Goal: Task Accomplishment & Management: Manage account settings

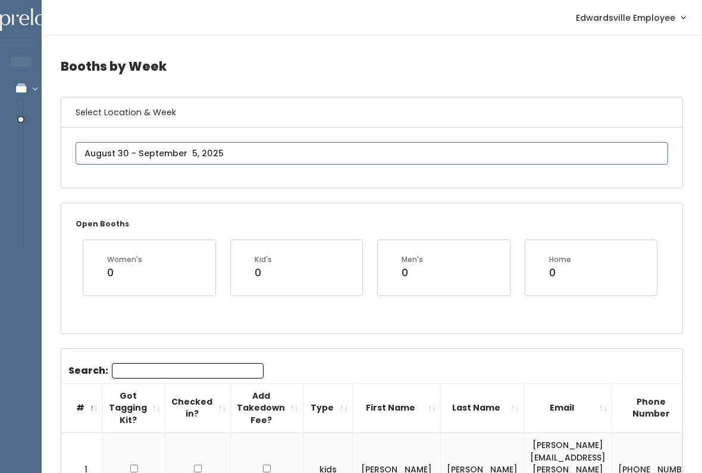
click at [296, 161] on input "text" at bounding box center [372, 153] width 592 height 23
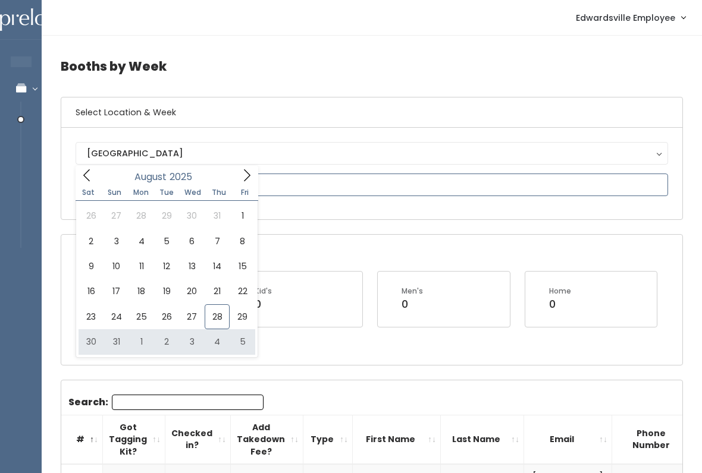
type input "August 30 to September 5"
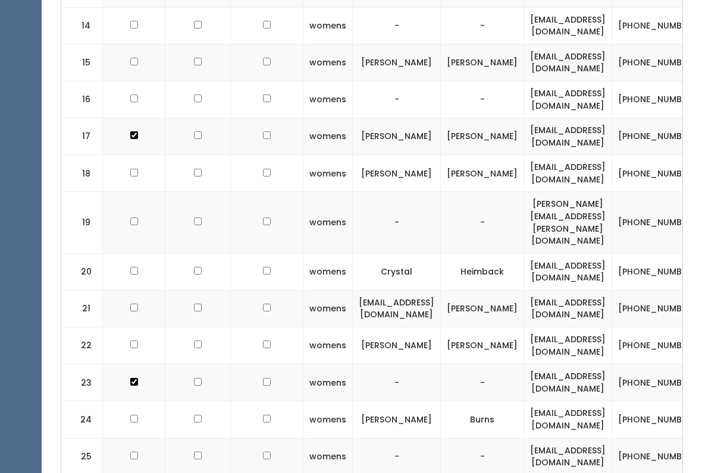
scroll to position [987, 0]
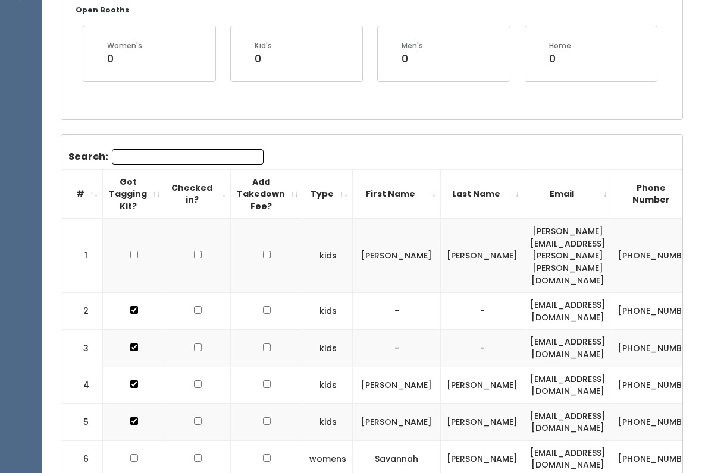
click at [206, 151] on input "Search:" at bounding box center [188, 157] width 152 height 15
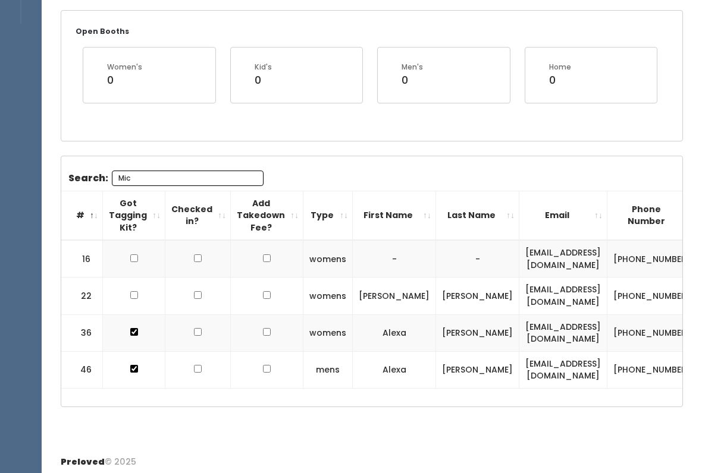
scroll to position [104, 0]
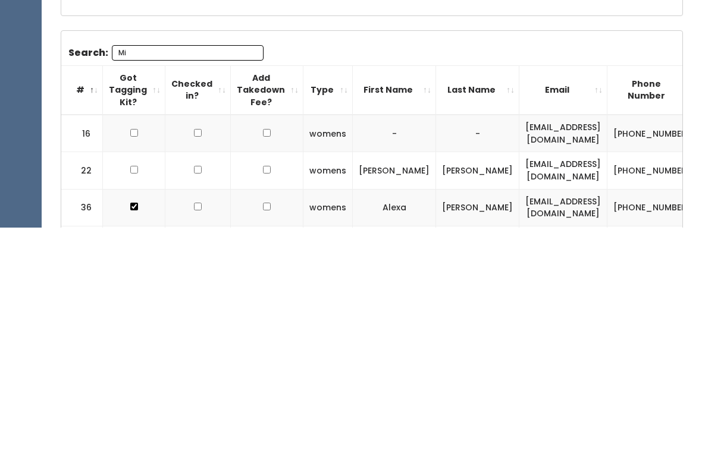
type input "M"
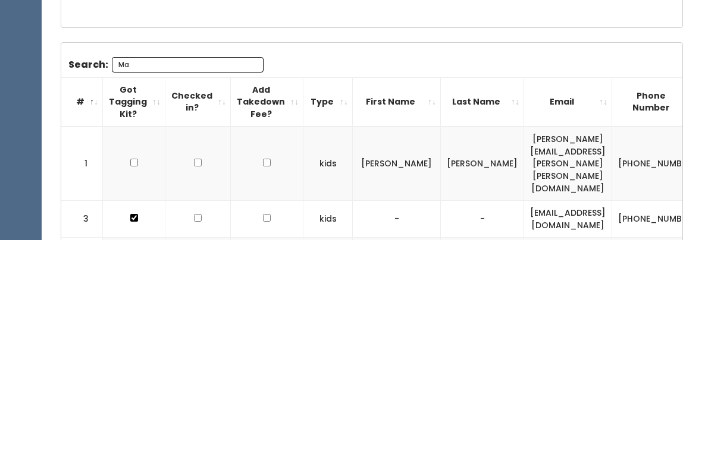
type input "M"
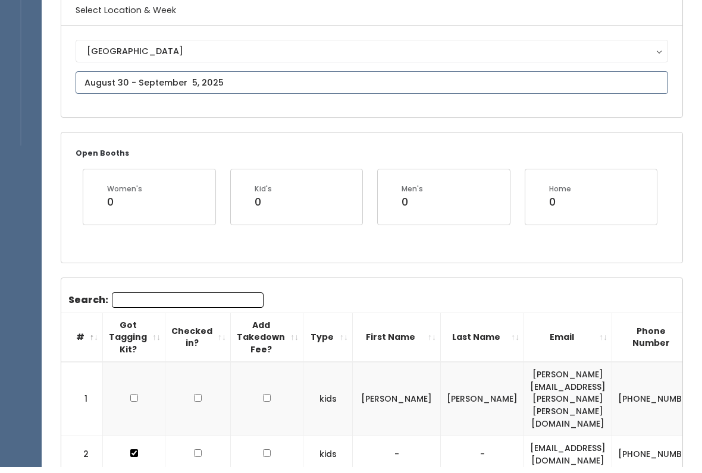
click at [369, 83] on input "text" at bounding box center [372, 88] width 592 height 23
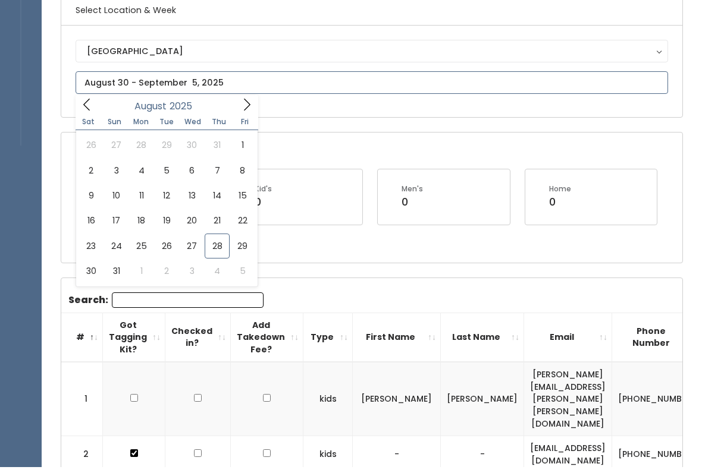
scroll to position [103, 0]
click at [241, 103] on icon at bounding box center [246, 104] width 13 height 13
click at [90, 101] on icon at bounding box center [86, 104] width 13 height 13
type input "[DATE] to [DATE]"
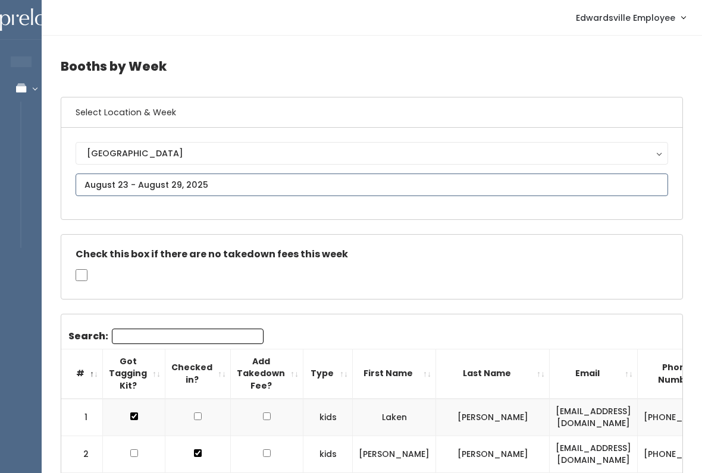
click at [247, 178] on input "text" at bounding box center [372, 185] width 592 height 23
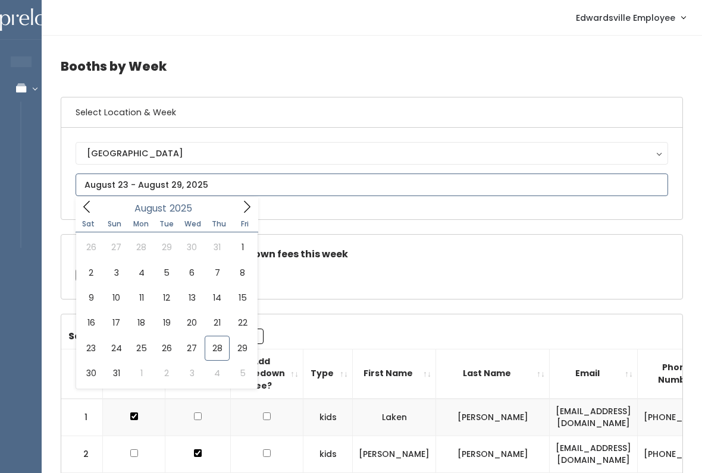
type input "August 30 to September 5"
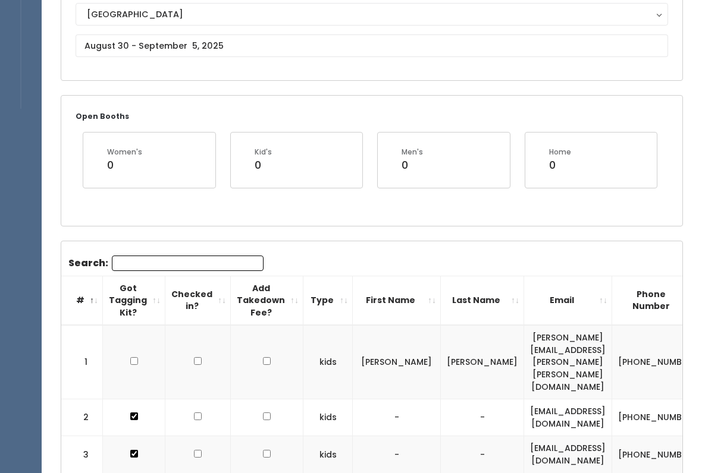
scroll to position [139, 0]
click at [211, 264] on input "Search:" at bounding box center [188, 263] width 152 height 15
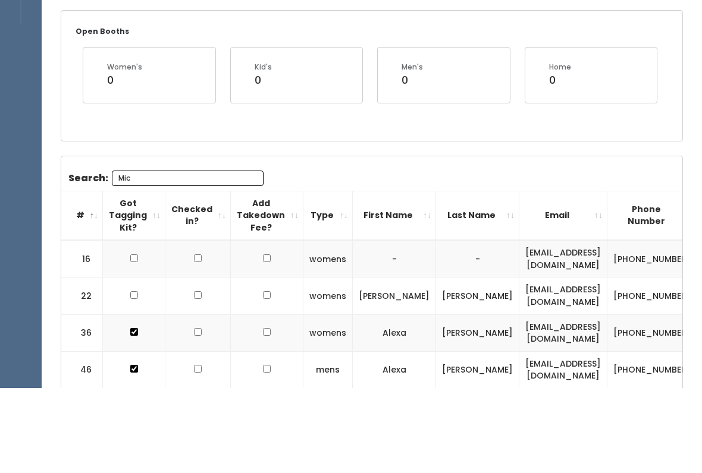
scroll to position [104, 0]
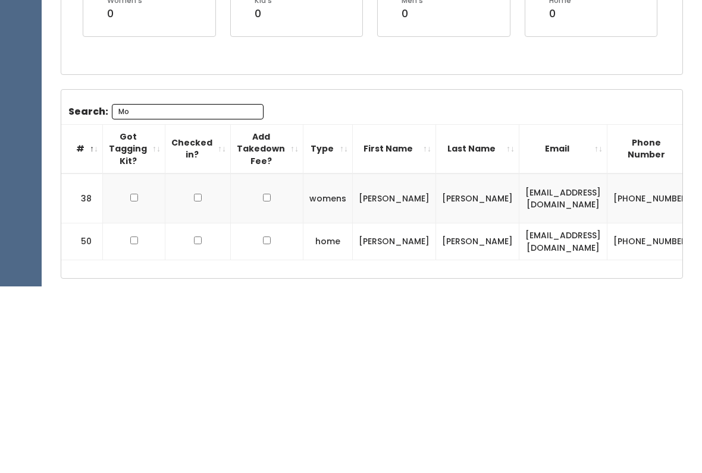
type input "M"
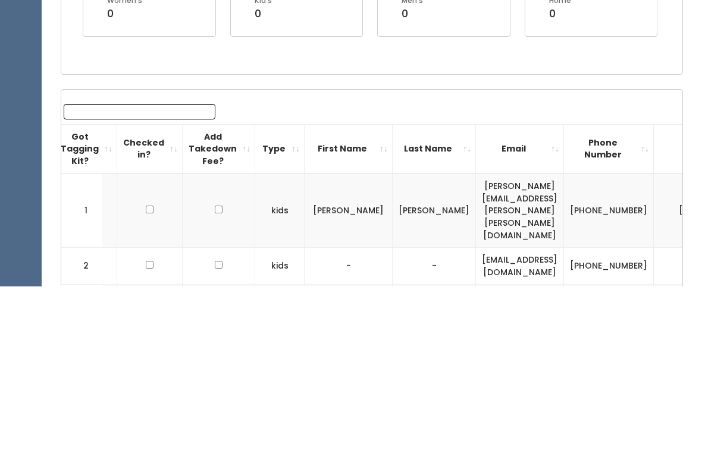
scroll to position [0, 40]
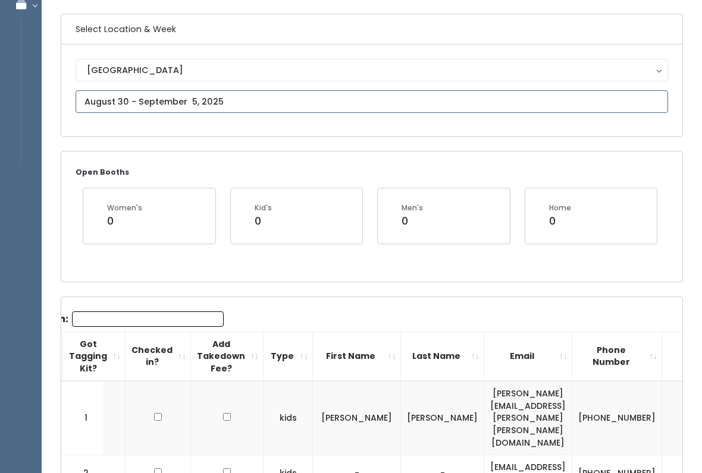
click at [416, 103] on input "text" at bounding box center [372, 101] width 592 height 23
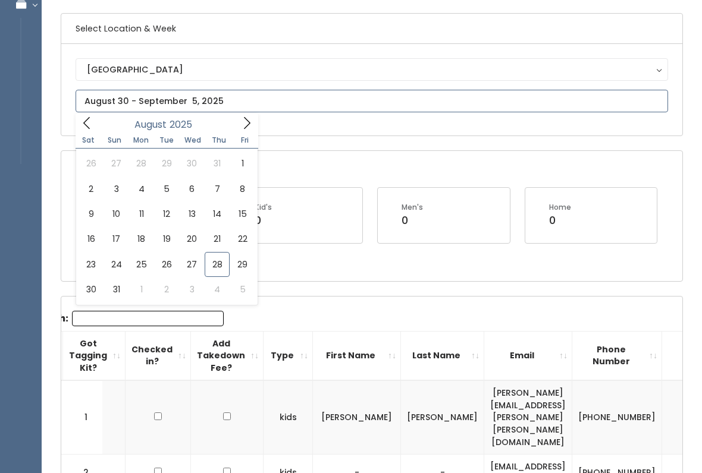
scroll to position [84, 0]
type input "August 30 to September 5"
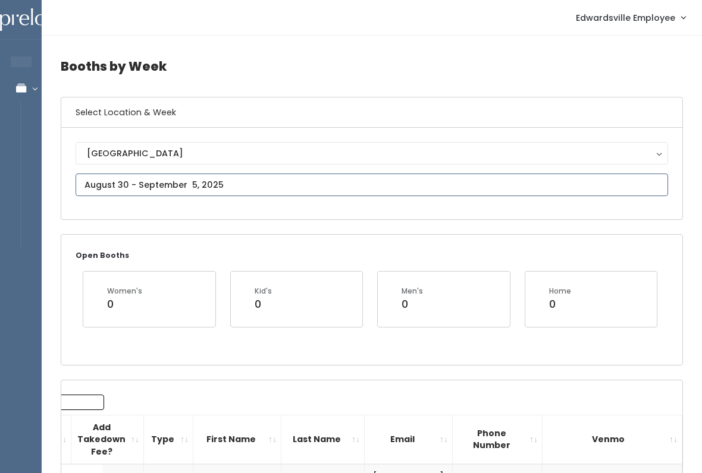
click at [355, 189] on input "text" at bounding box center [372, 185] width 592 height 23
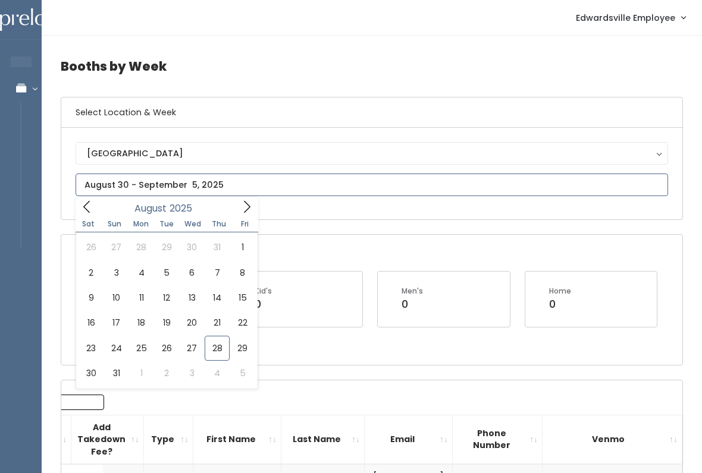
click at [249, 202] on icon at bounding box center [246, 206] width 13 height 13
type input "September 6 to September 12"
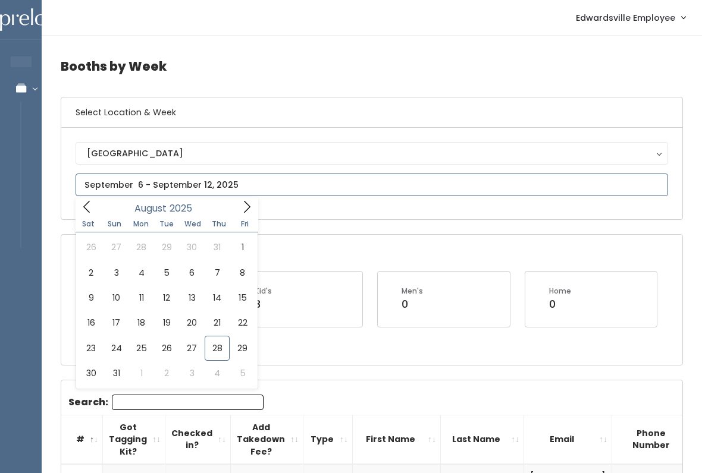
click at [234, 211] on div "[DATE]" at bounding box center [166, 206] width 137 height 18
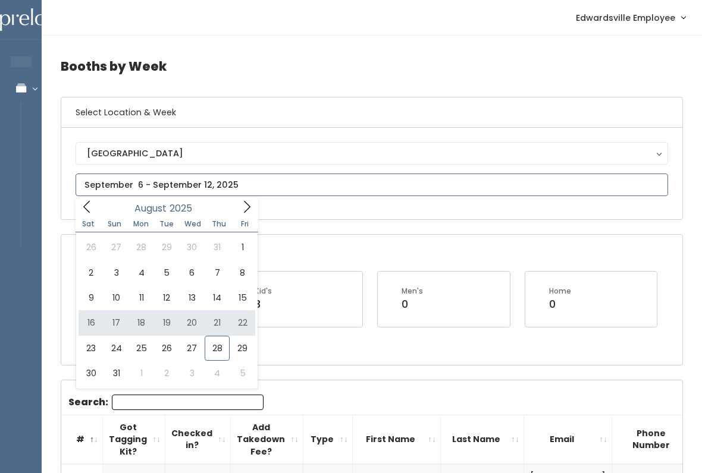
type input "August 16 to August 22"
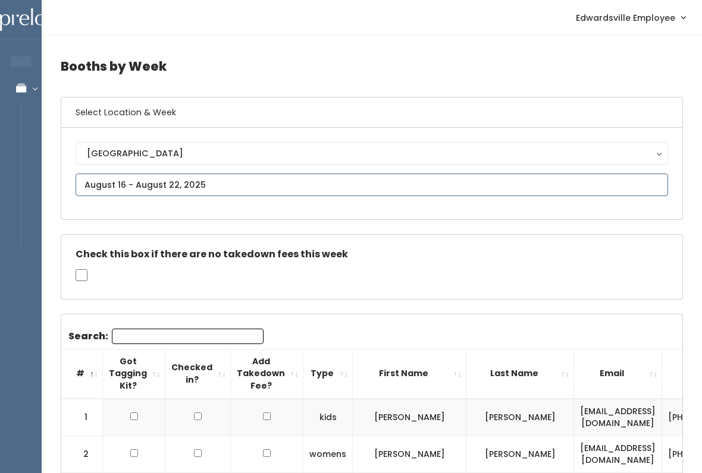
click at [232, 180] on input "text" at bounding box center [372, 185] width 592 height 23
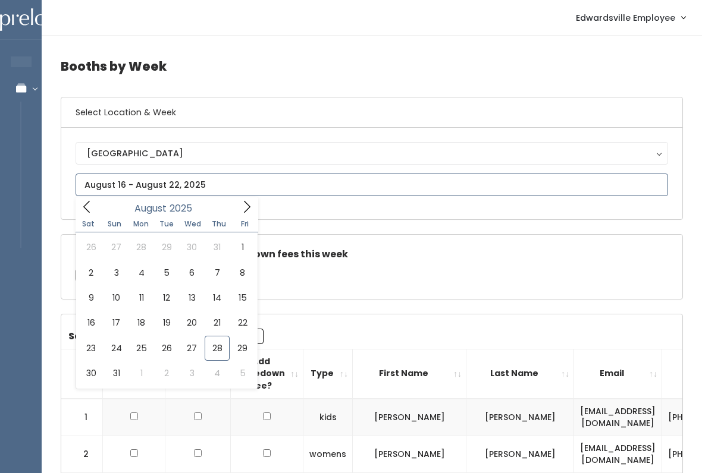
click at [255, 203] on span at bounding box center [247, 206] width 23 height 18
click at [244, 208] on icon at bounding box center [246, 206] width 13 height 13
click at [94, 214] on span at bounding box center [87, 206] width 23 height 18
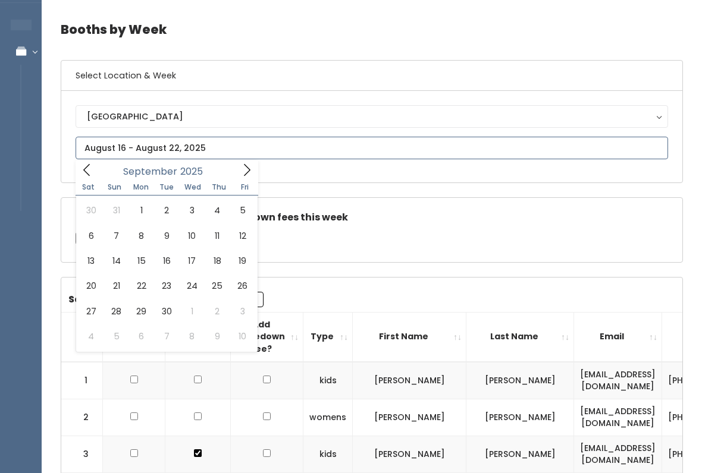
scroll to position [36, 0]
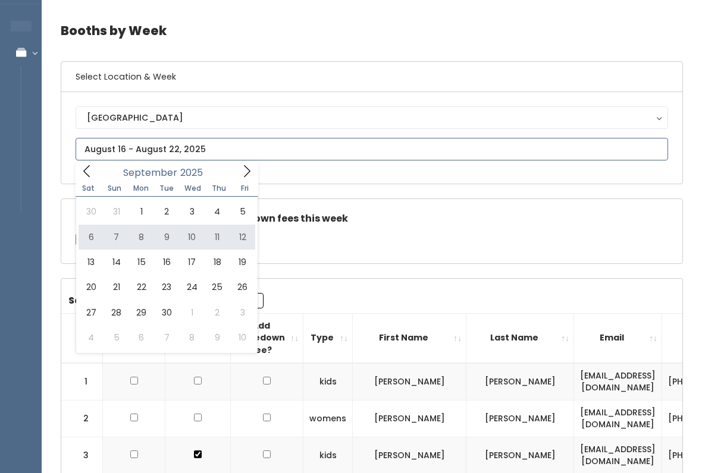
type input "September 6 to September 12"
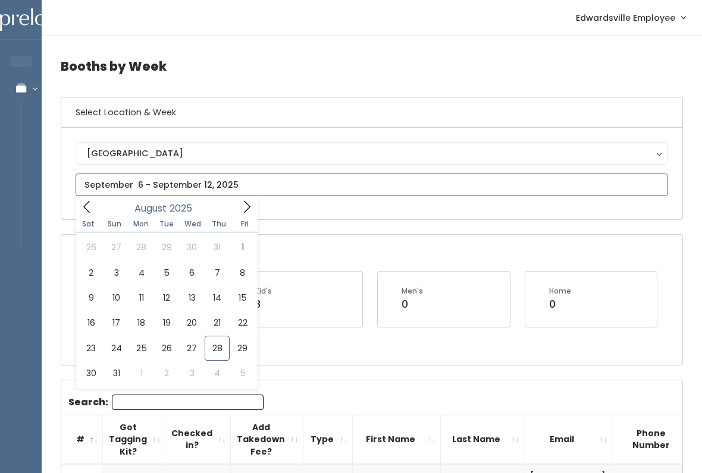
click at [243, 205] on icon at bounding box center [246, 206] width 13 height 13
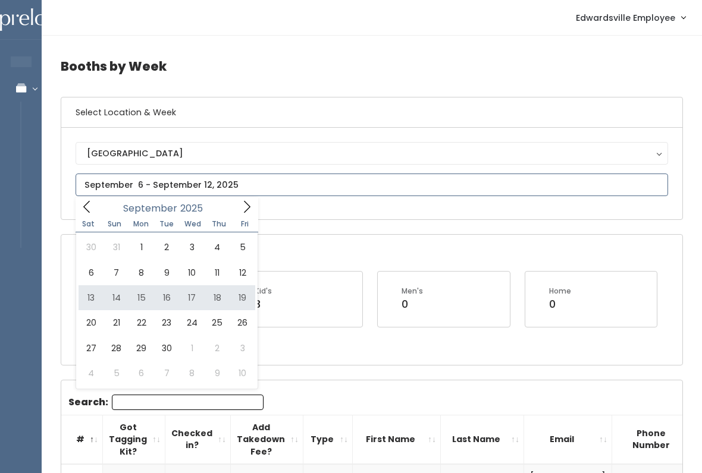
type input "[DATE] to [DATE]"
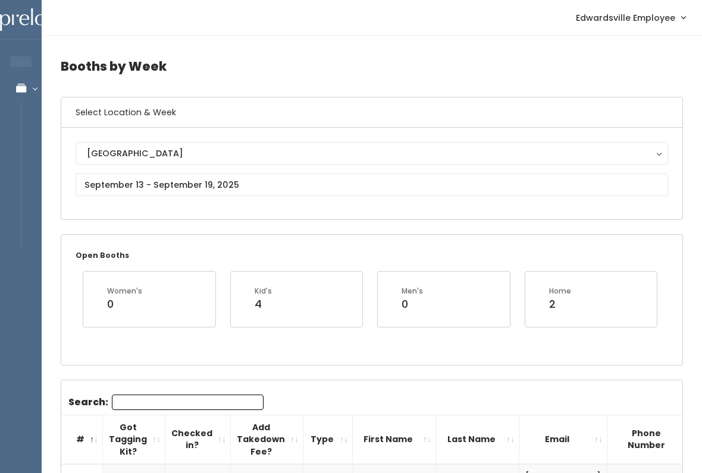
click at [159, 164] on button "[GEOGRAPHIC_DATA]" at bounding box center [372, 153] width 592 height 23
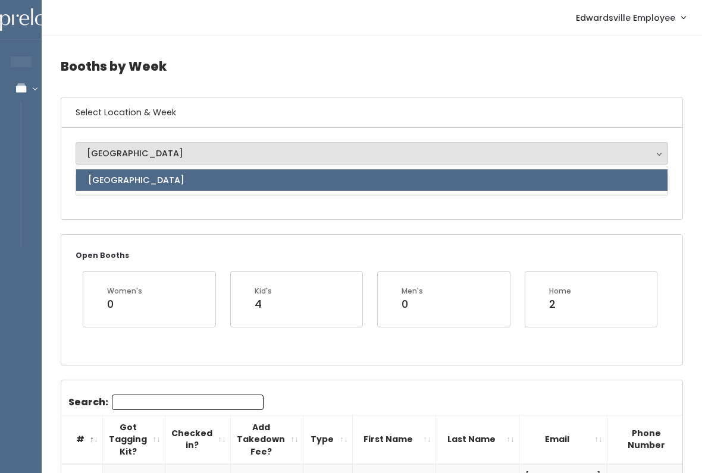
click at [161, 235] on div "Open Booths Women's 0 Kid's 4 Men's 0 Home 2" at bounding box center [371, 300] width 621 height 130
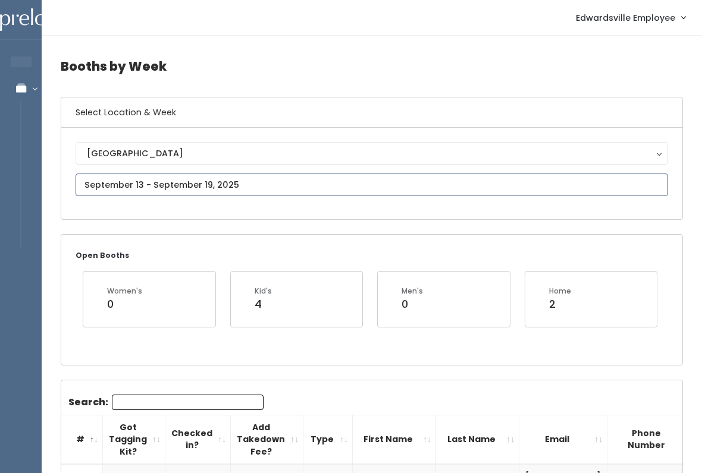
click at [186, 178] on input "text" at bounding box center [372, 185] width 592 height 23
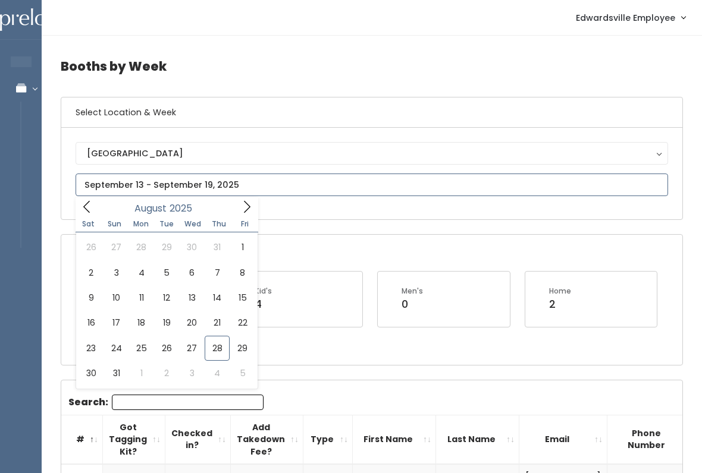
click at [250, 209] on icon at bounding box center [246, 206] width 13 height 13
type input "September 20 to September 26"
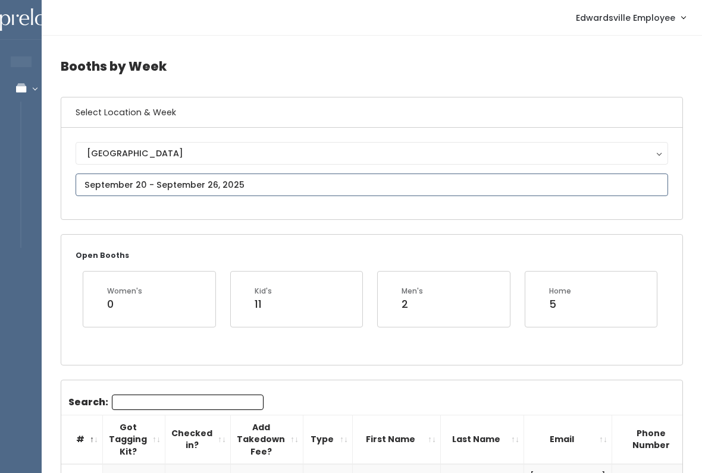
click at [291, 188] on input "text" at bounding box center [372, 185] width 592 height 23
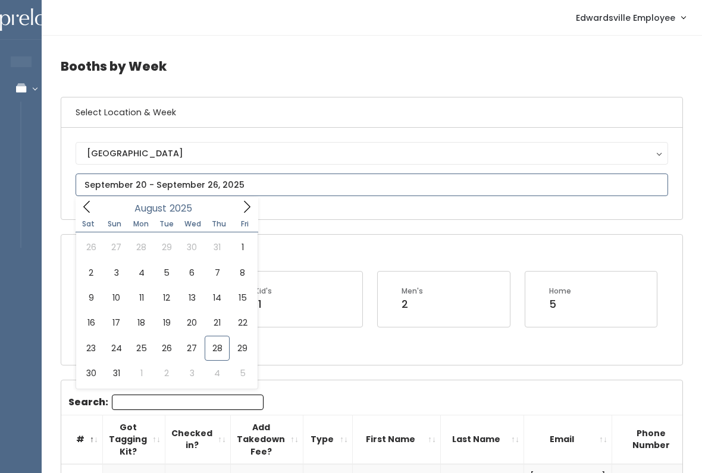
click at [233, 209] on div "August 2025" at bounding box center [166, 206] width 137 height 18
click at [237, 205] on span at bounding box center [247, 206] width 23 height 18
click at [246, 205] on icon at bounding box center [246, 206] width 13 height 13
click at [90, 197] on span at bounding box center [87, 206] width 23 height 18
type input "September 20 to September 26"
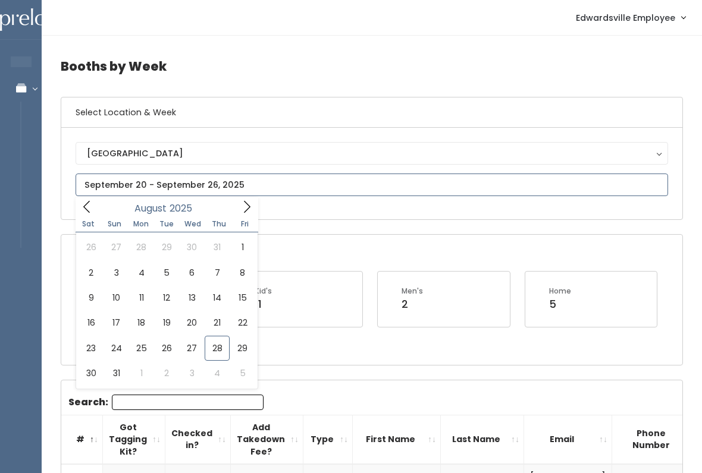
click at [244, 201] on icon at bounding box center [246, 206] width 13 height 13
type input "[DATE] to [DATE]"
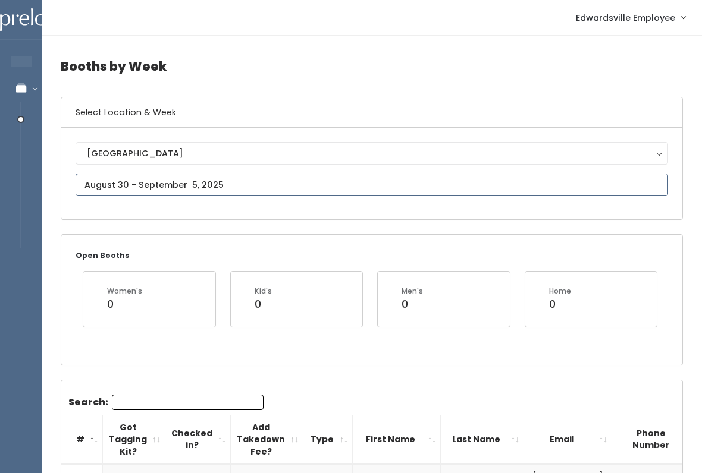
click at [99, 175] on input "text" at bounding box center [372, 185] width 592 height 23
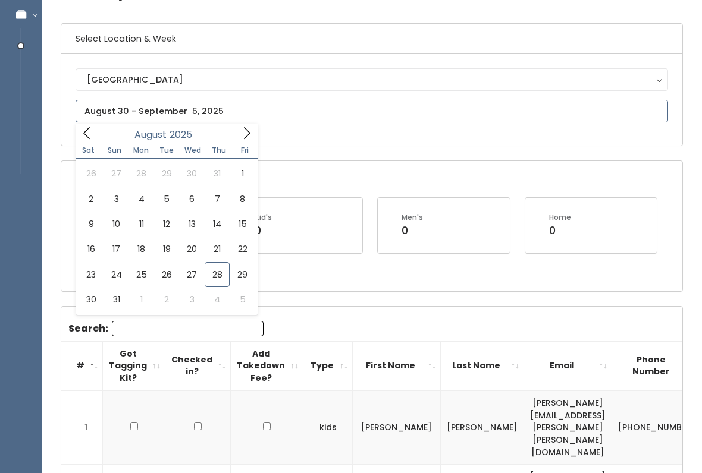
scroll to position [74, 0]
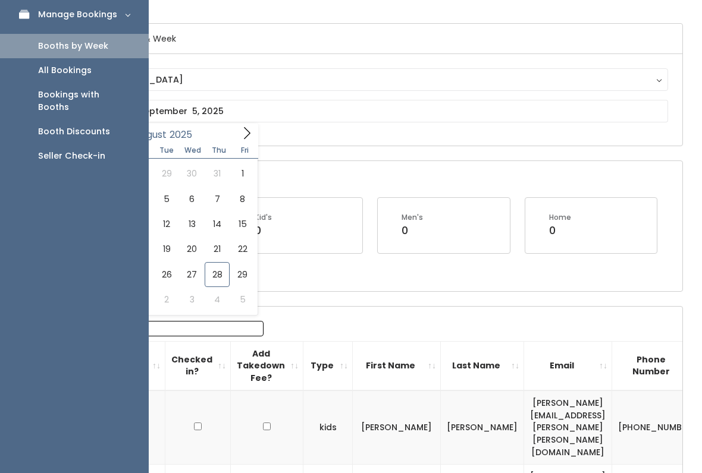
click at [69, 126] on div "Booth Discounts" at bounding box center [74, 132] width 72 height 12
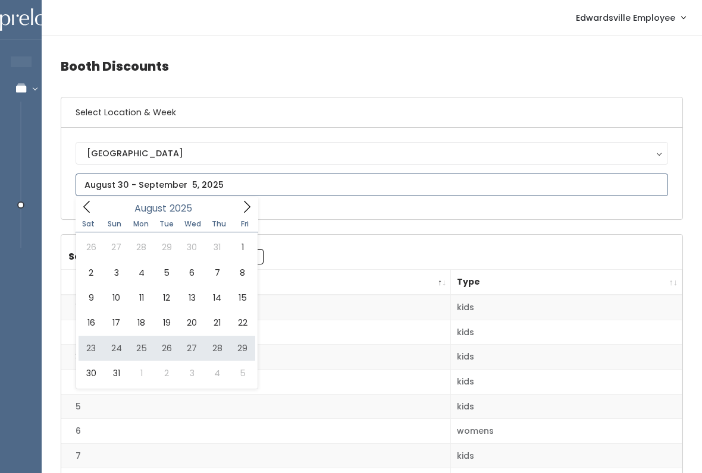
type input "August 23 to August 29"
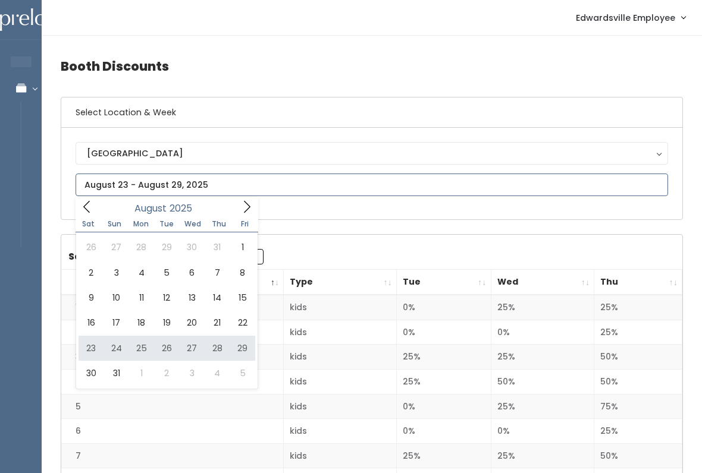
type input "August 23 to August 29"
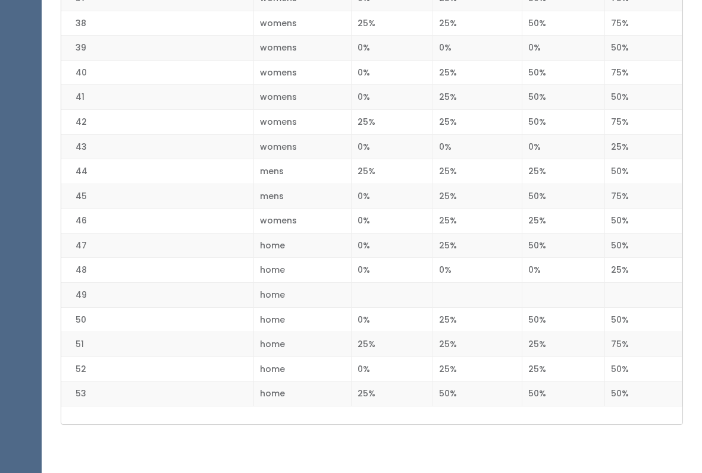
scroll to position [1204, 0]
